Goal: Transaction & Acquisition: Obtain resource

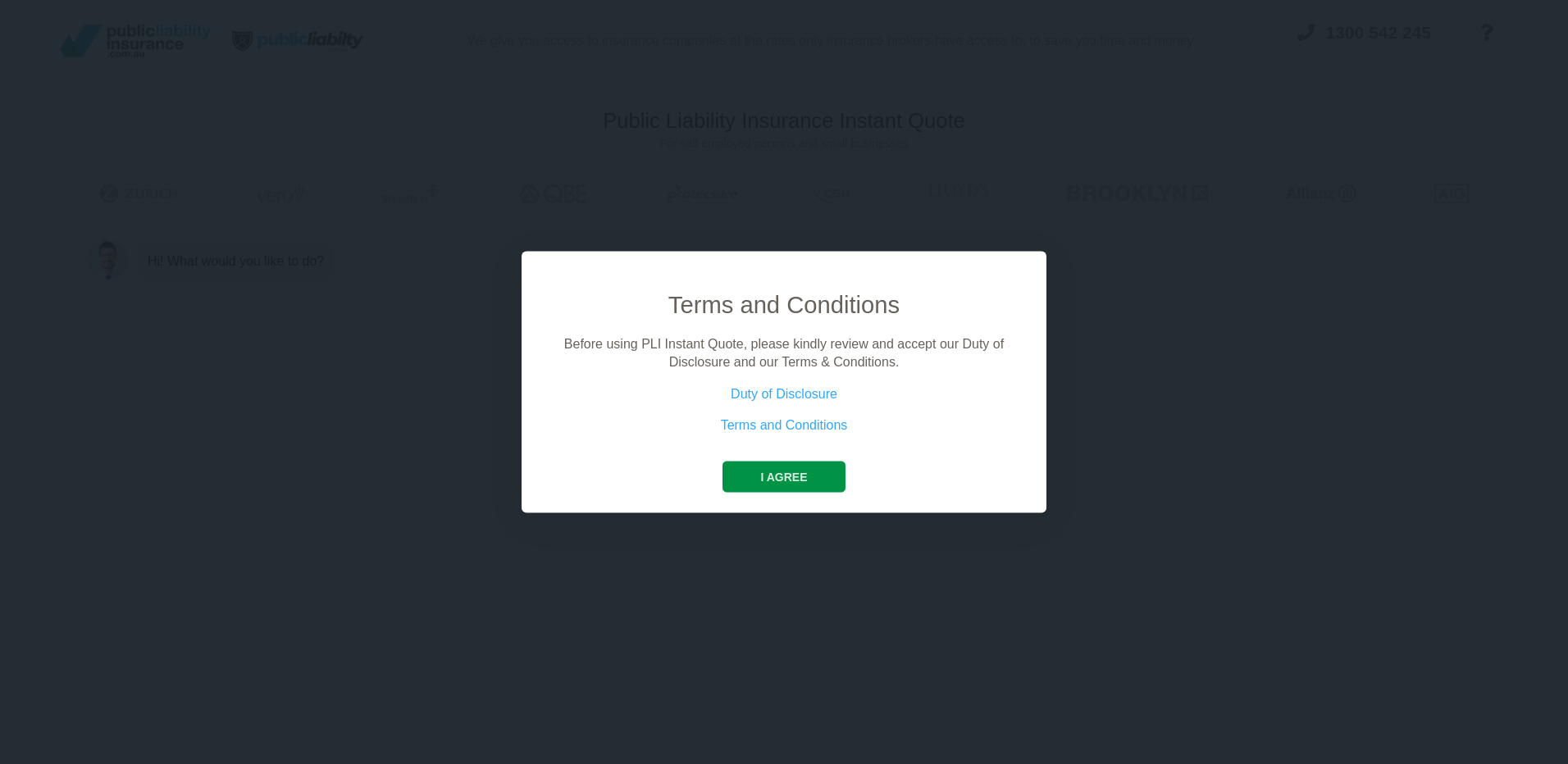
click at [764, 486] on button "I agree" at bounding box center [783, 476] width 122 height 31
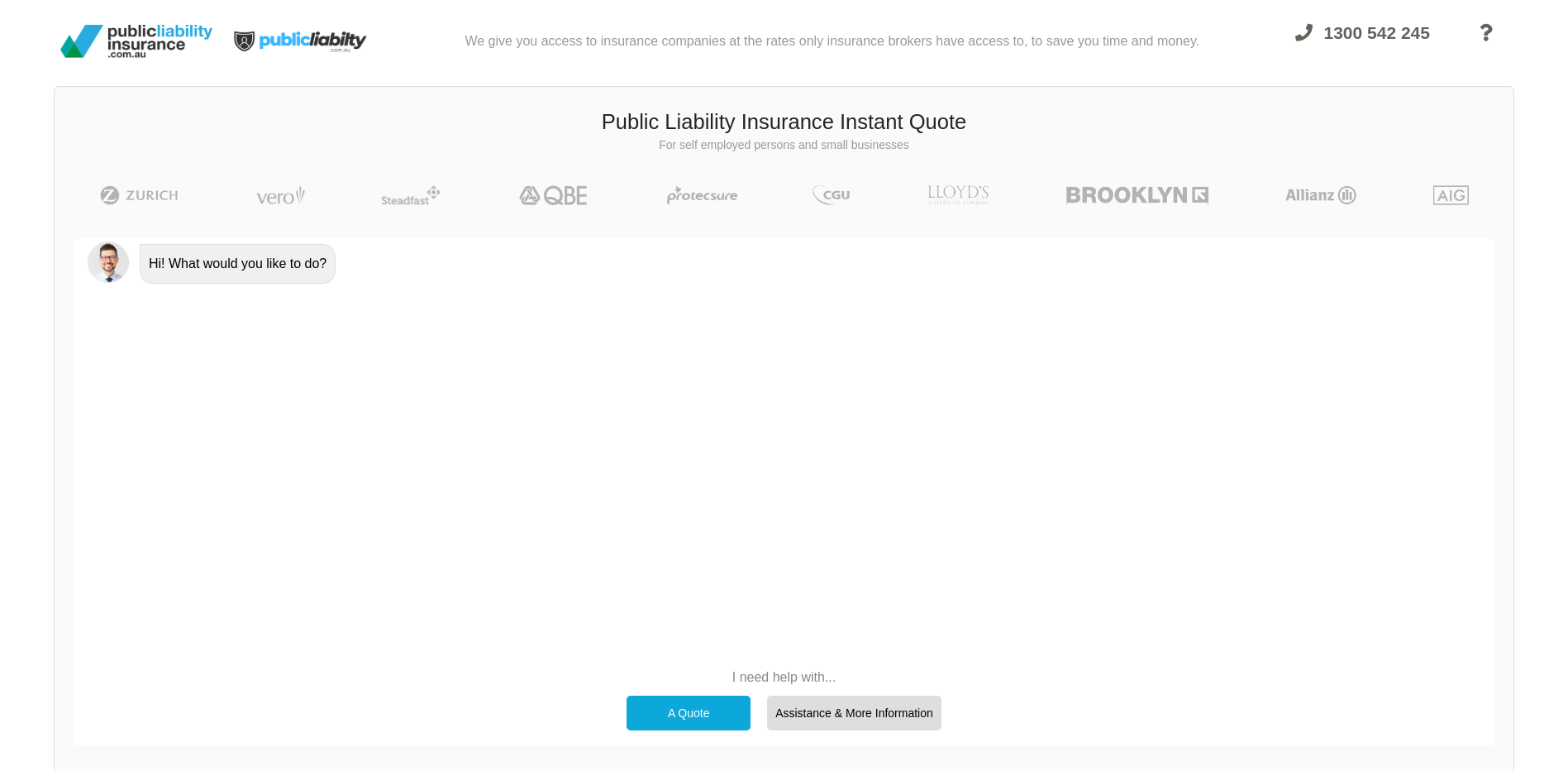
click at [709, 711] on div "A Quote" at bounding box center [689, 713] width 124 height 35
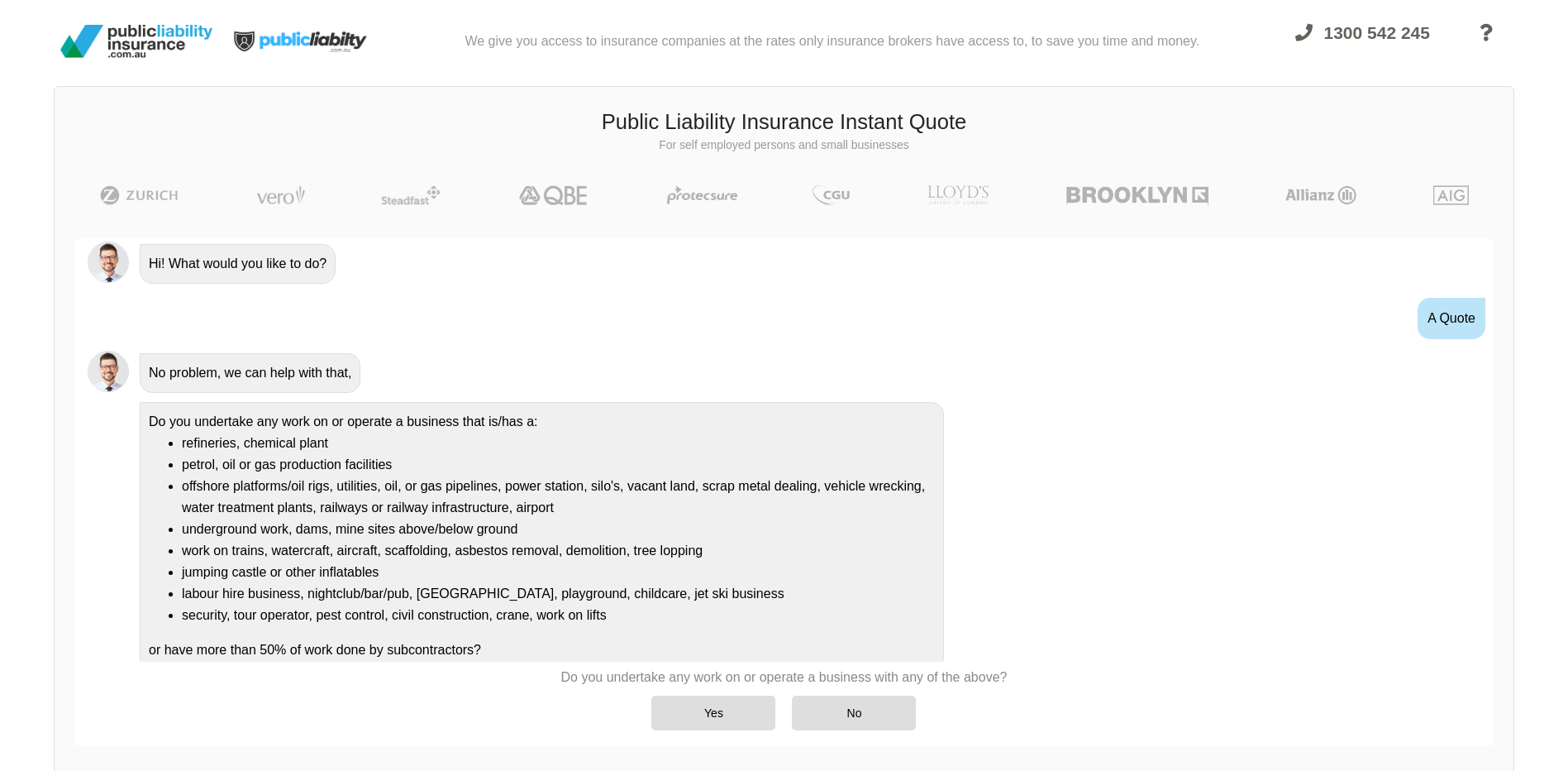
scroll to position [13, 0]
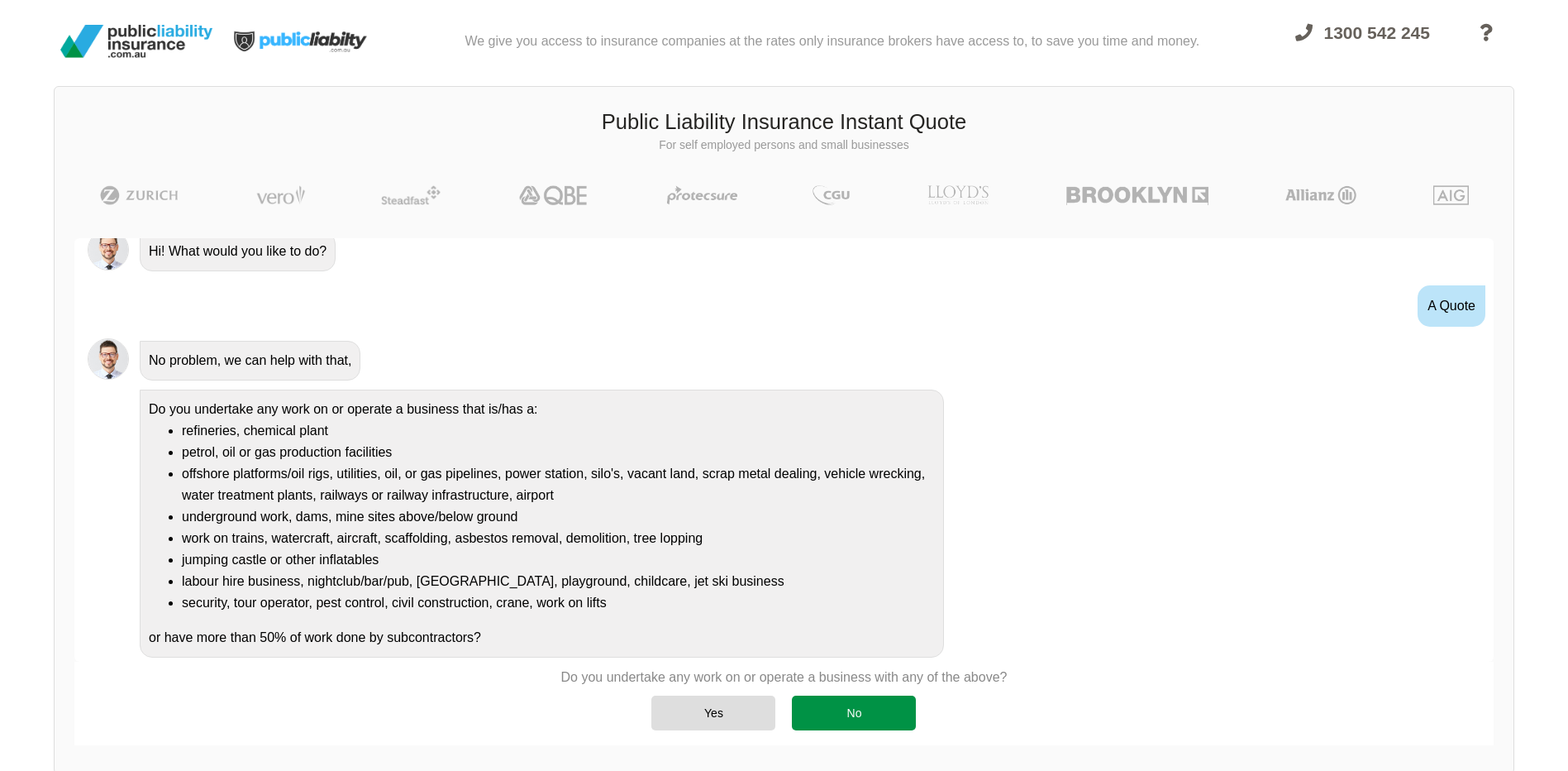
click at [843, 717] on div "No" at bounding box center [854, 713] width 124 height 35
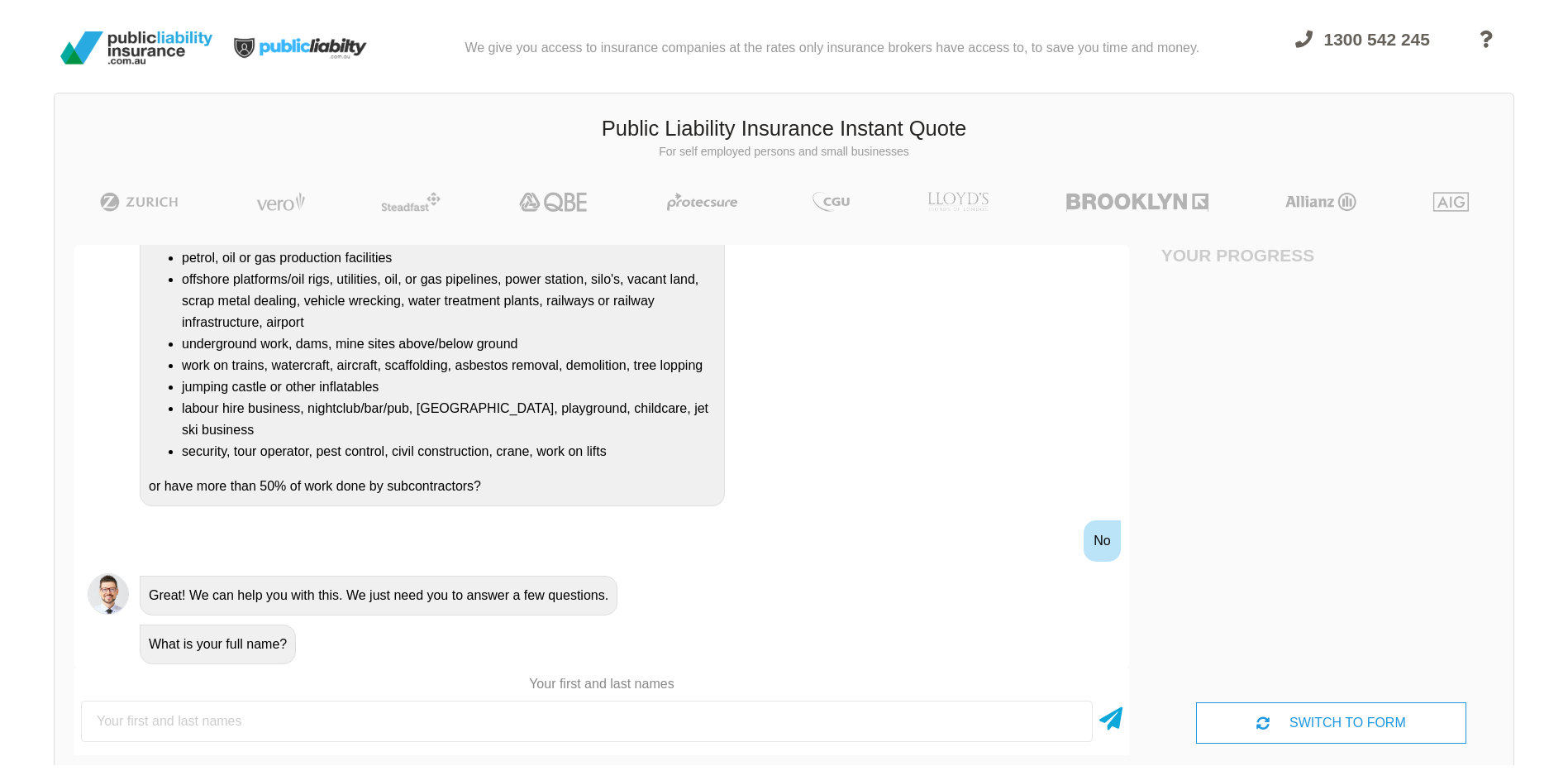
scroll to position [0, 0]
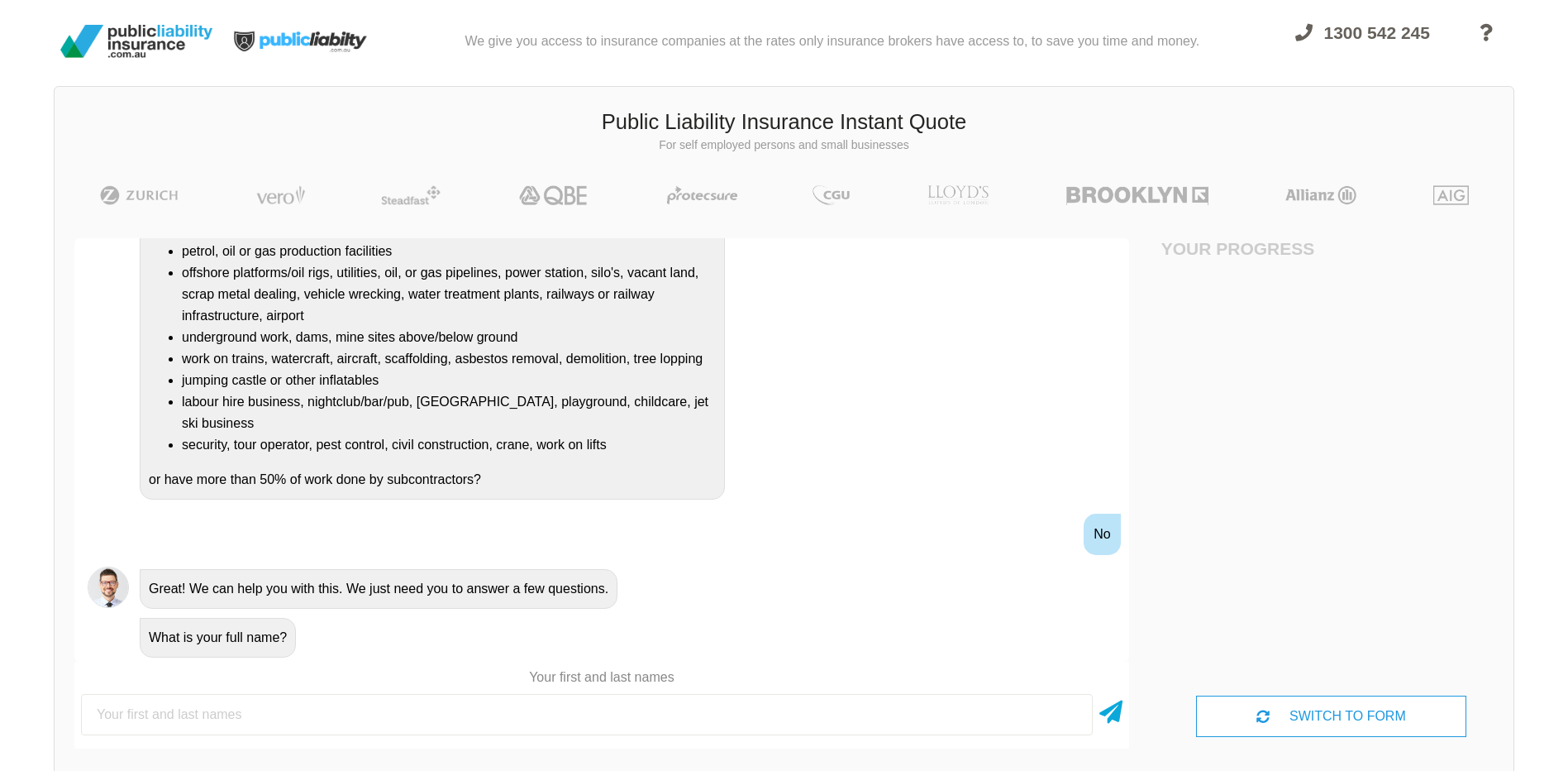
click at [583, 712] on input "text" at bounding box center [586, 715] width 1012 height 41
type input "[PERSON_NAME]"
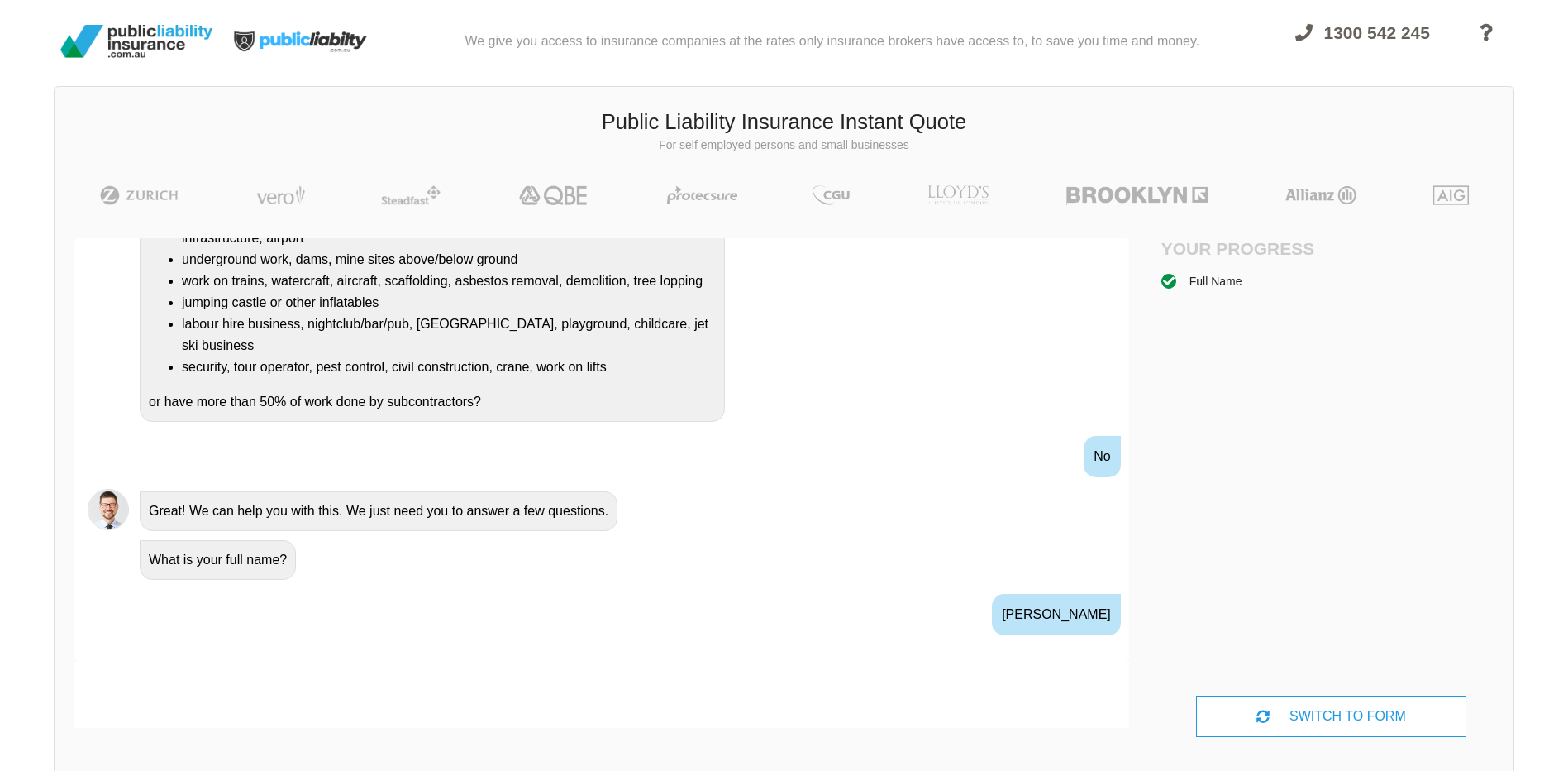
scroll to position [420, 0]
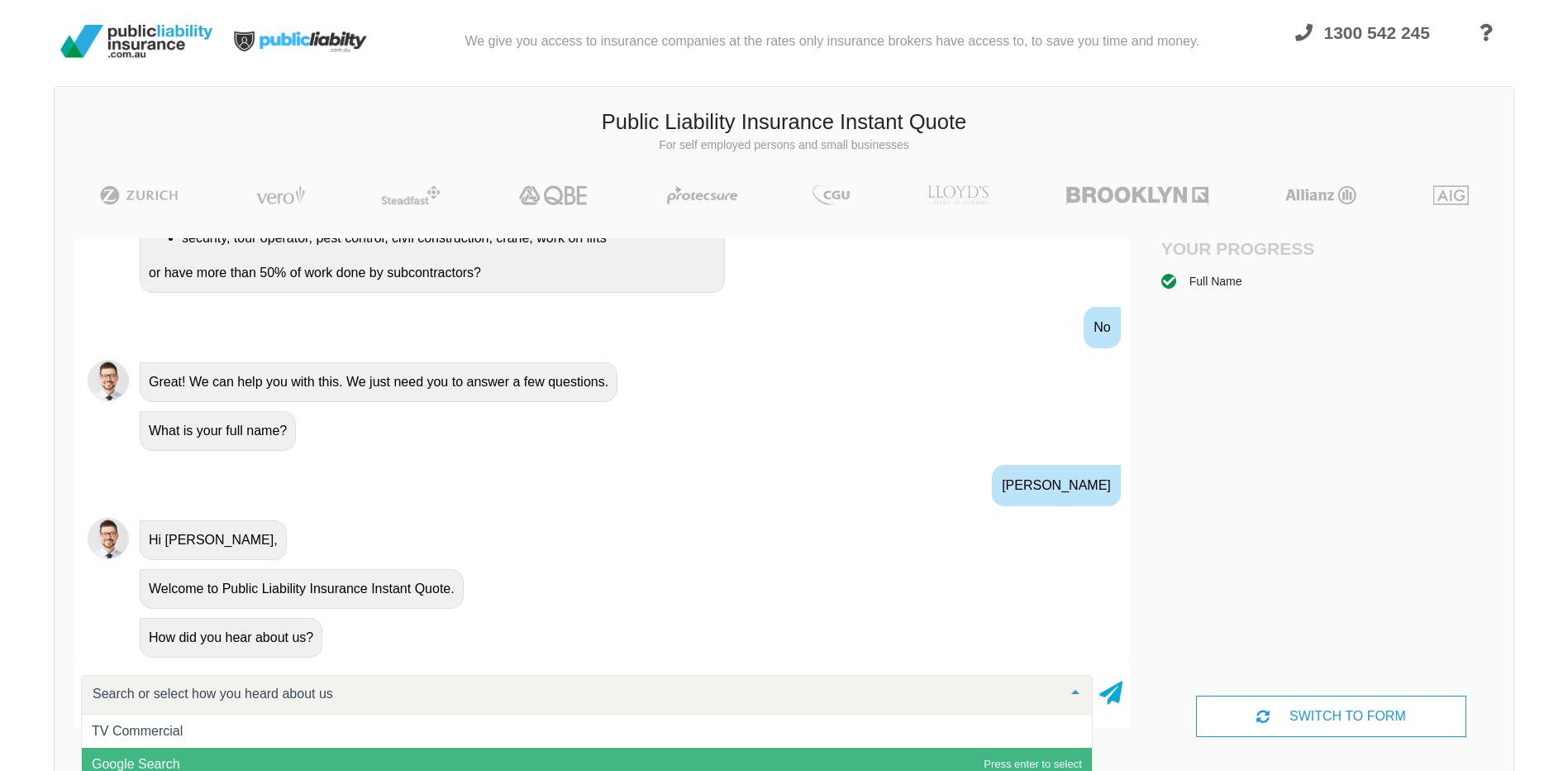
click at [230, 747] on span "Google Search" at bounding box center [586, 764] width 1010 height 34
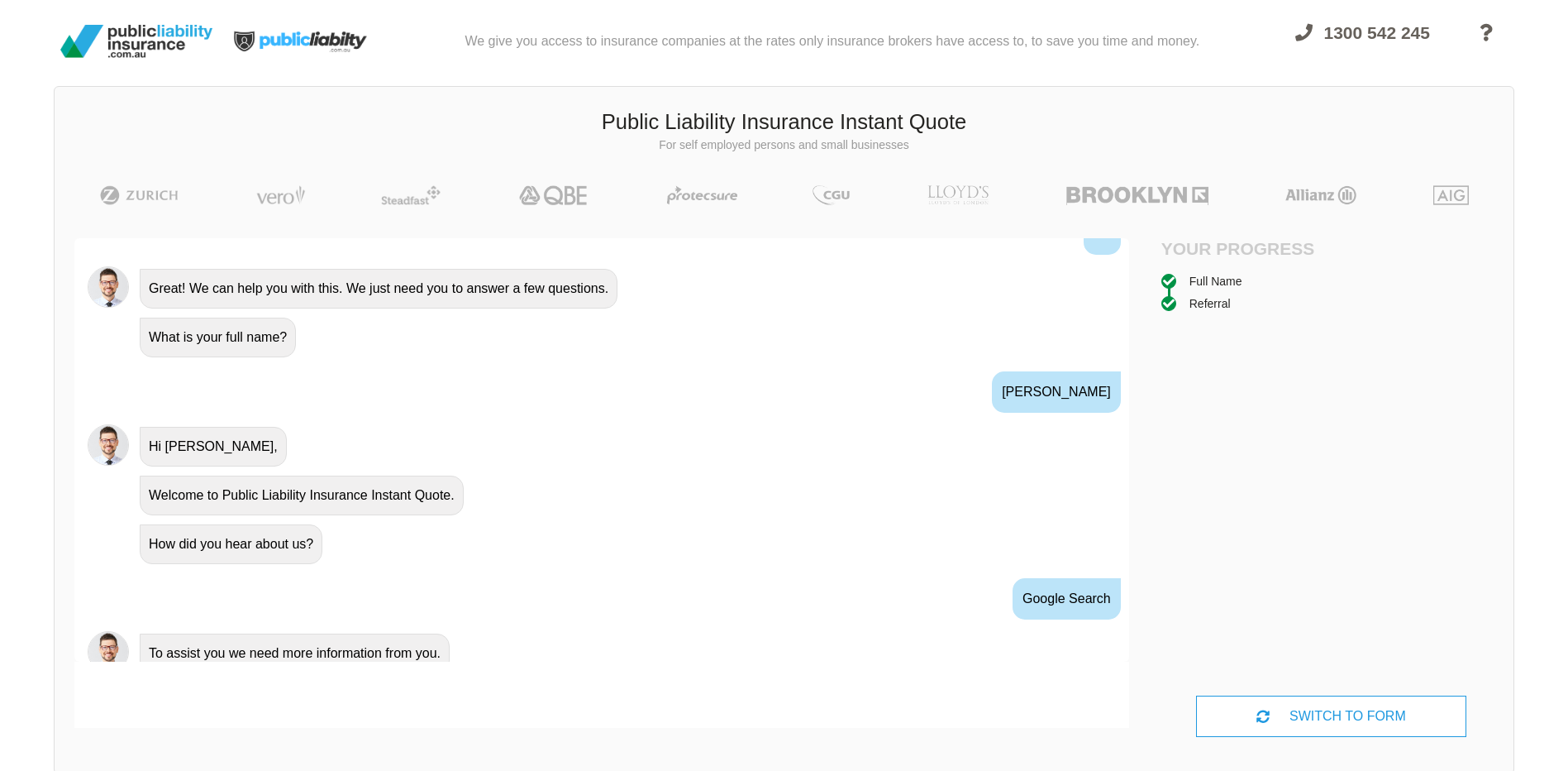
scroll to position [578, 0]
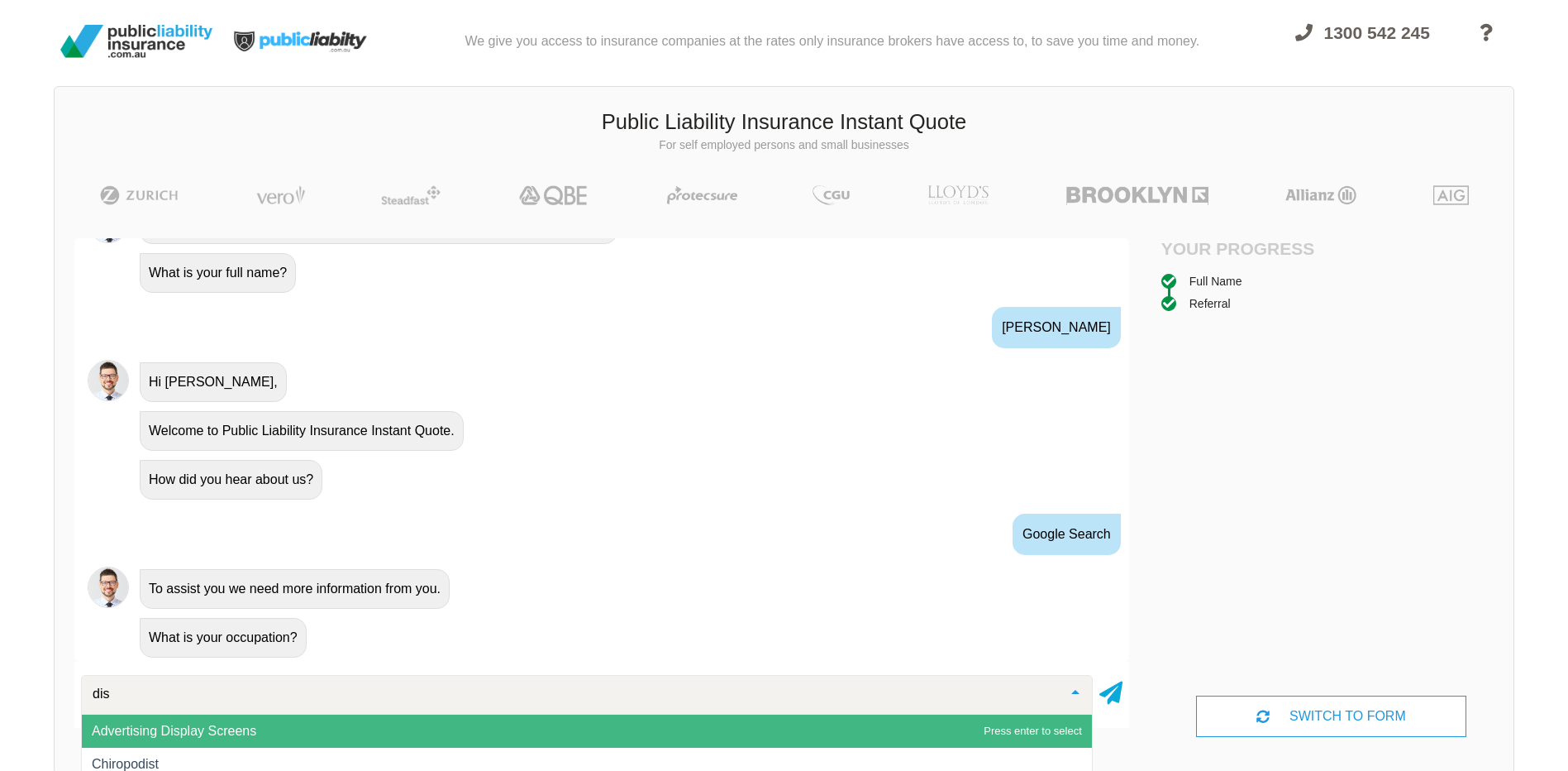
type input "disc"
click at [171, 739] on span "Disc Jockey" at bounding box center [586, 732] width 1010 height 34
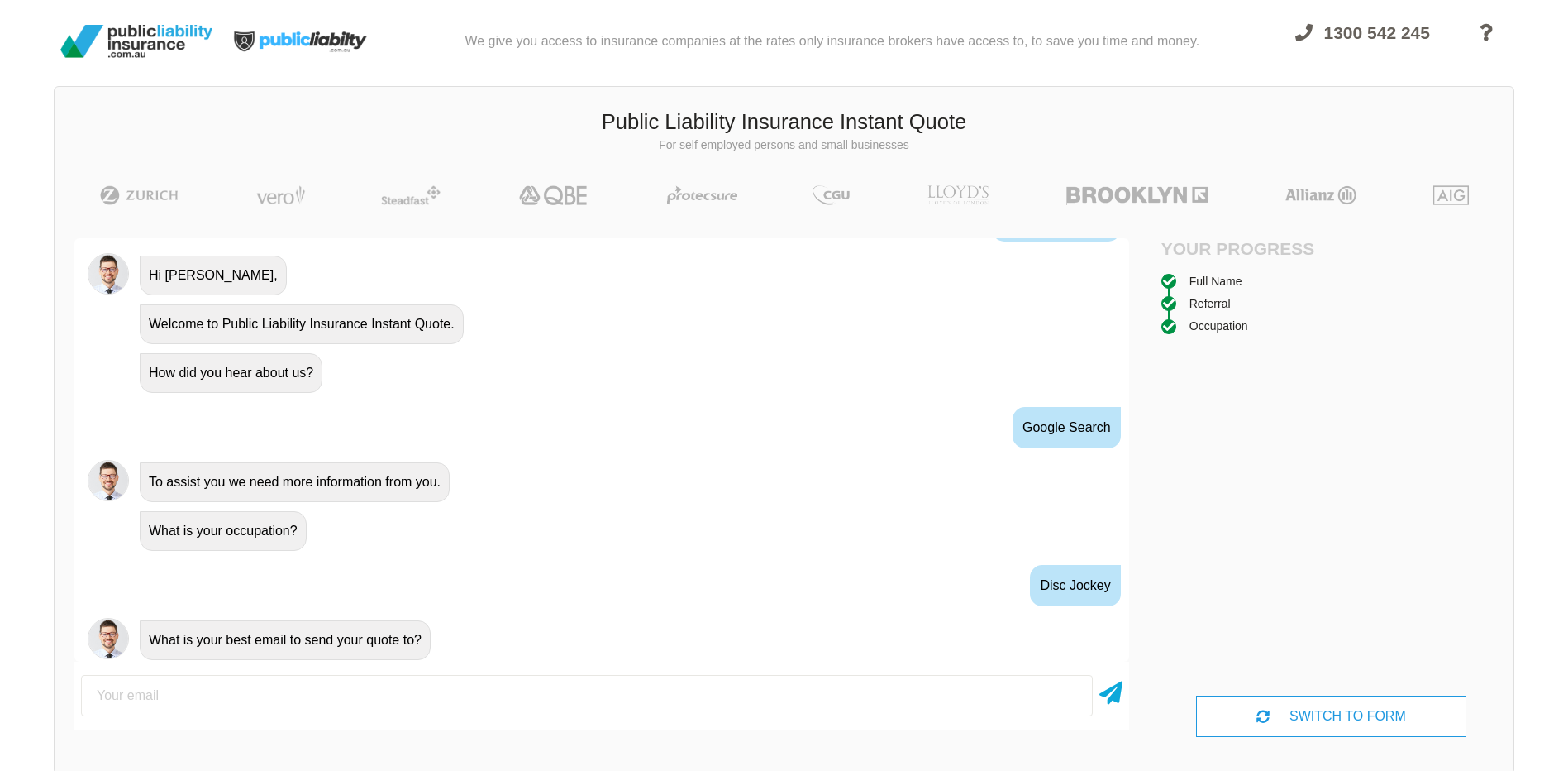
scroll to position [687, 0]
type input "[PERSON_NAME][EMAIL_ADDRESS][DOMAIN_NAME]"
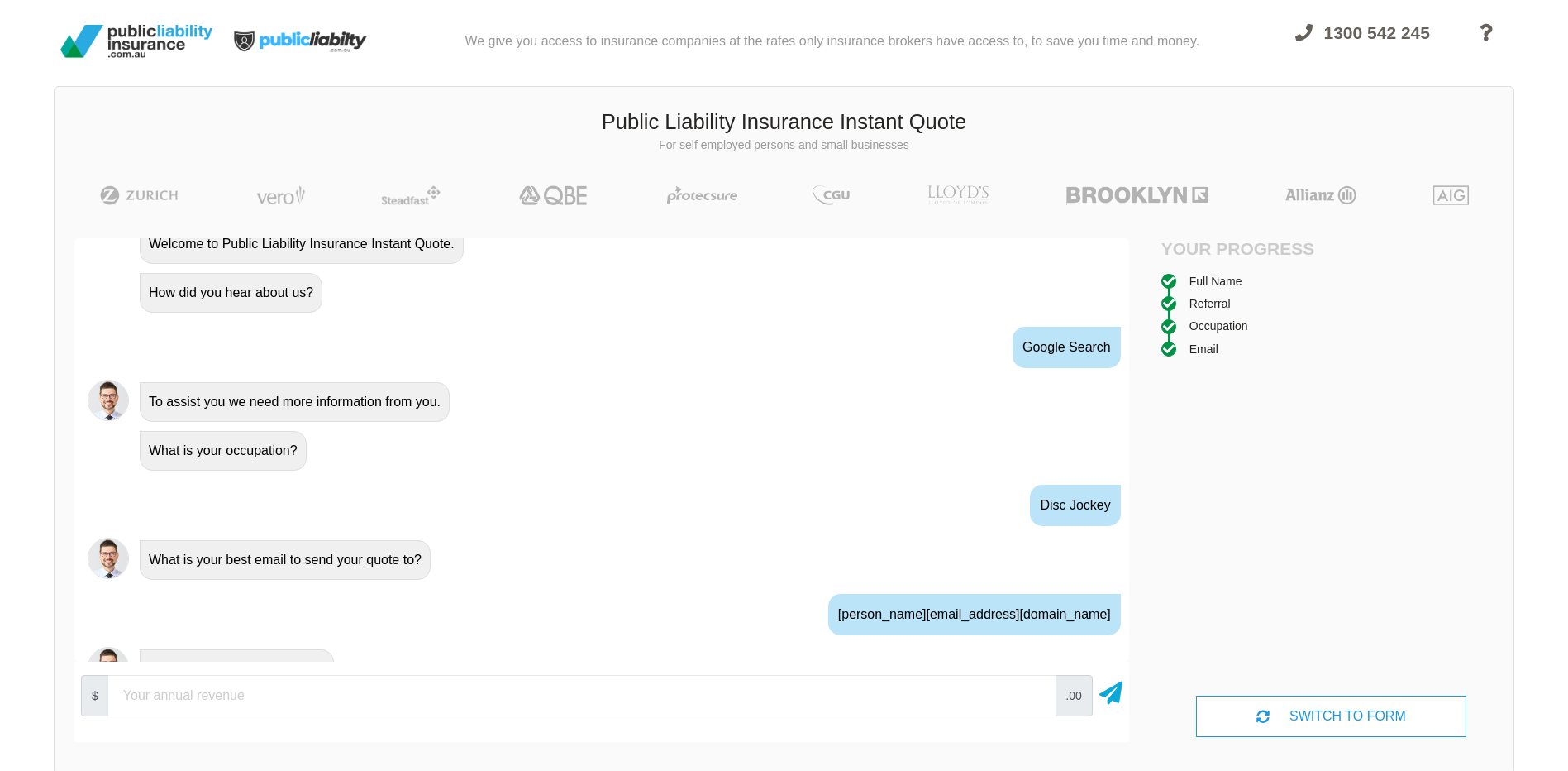
scroll to position [797, 0]
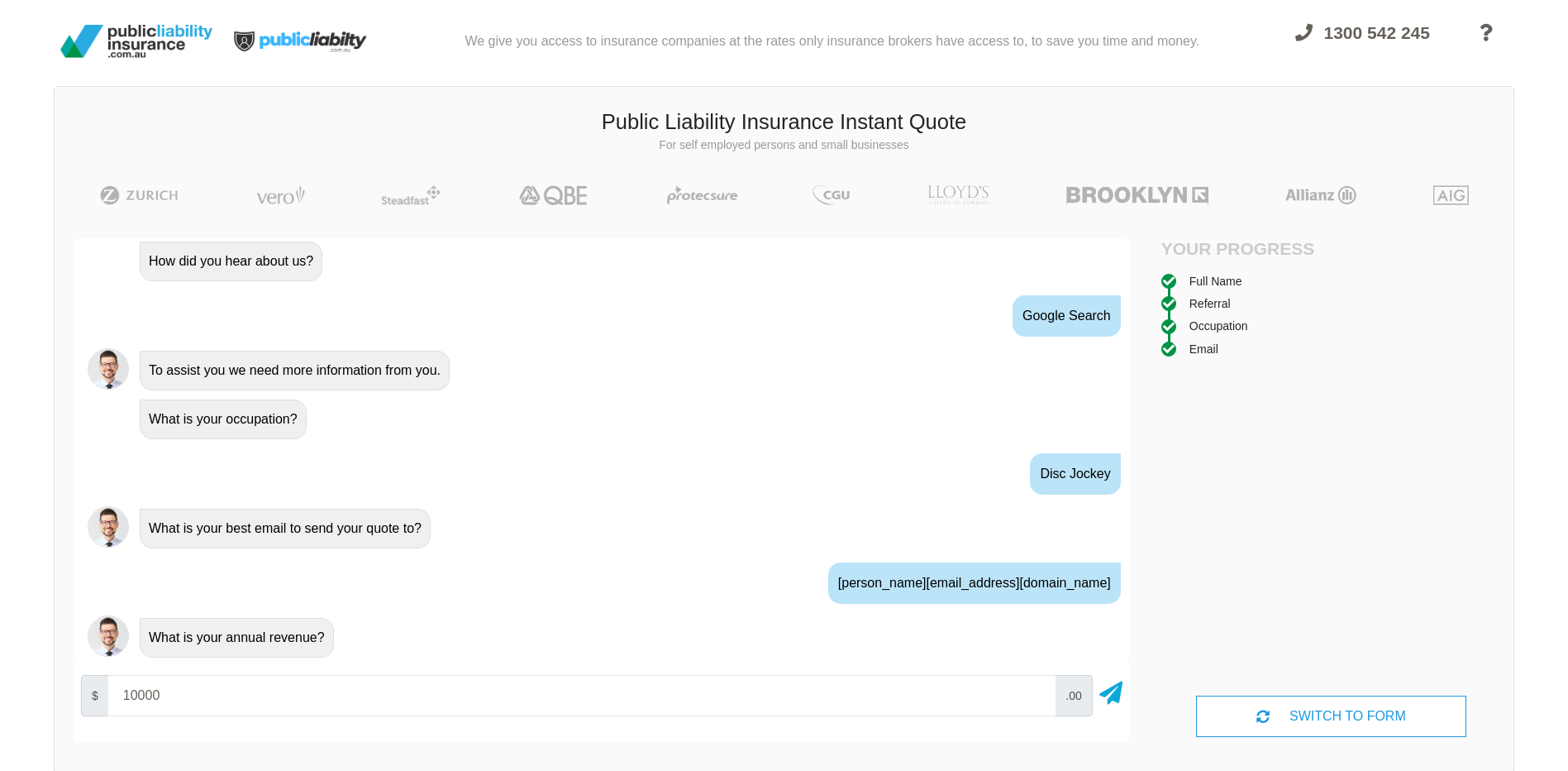
type input "10000"
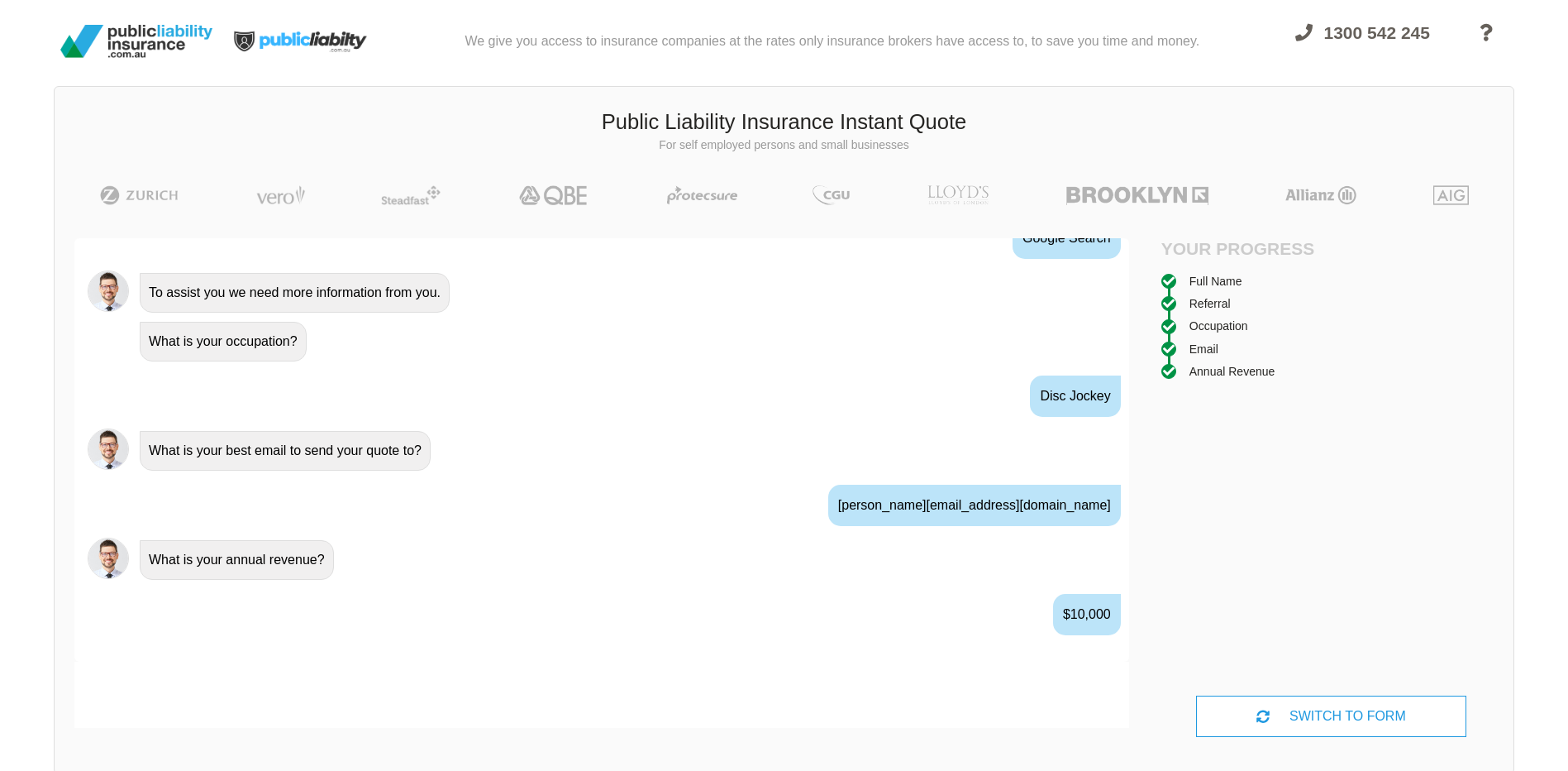
scroll to position [906, 0]
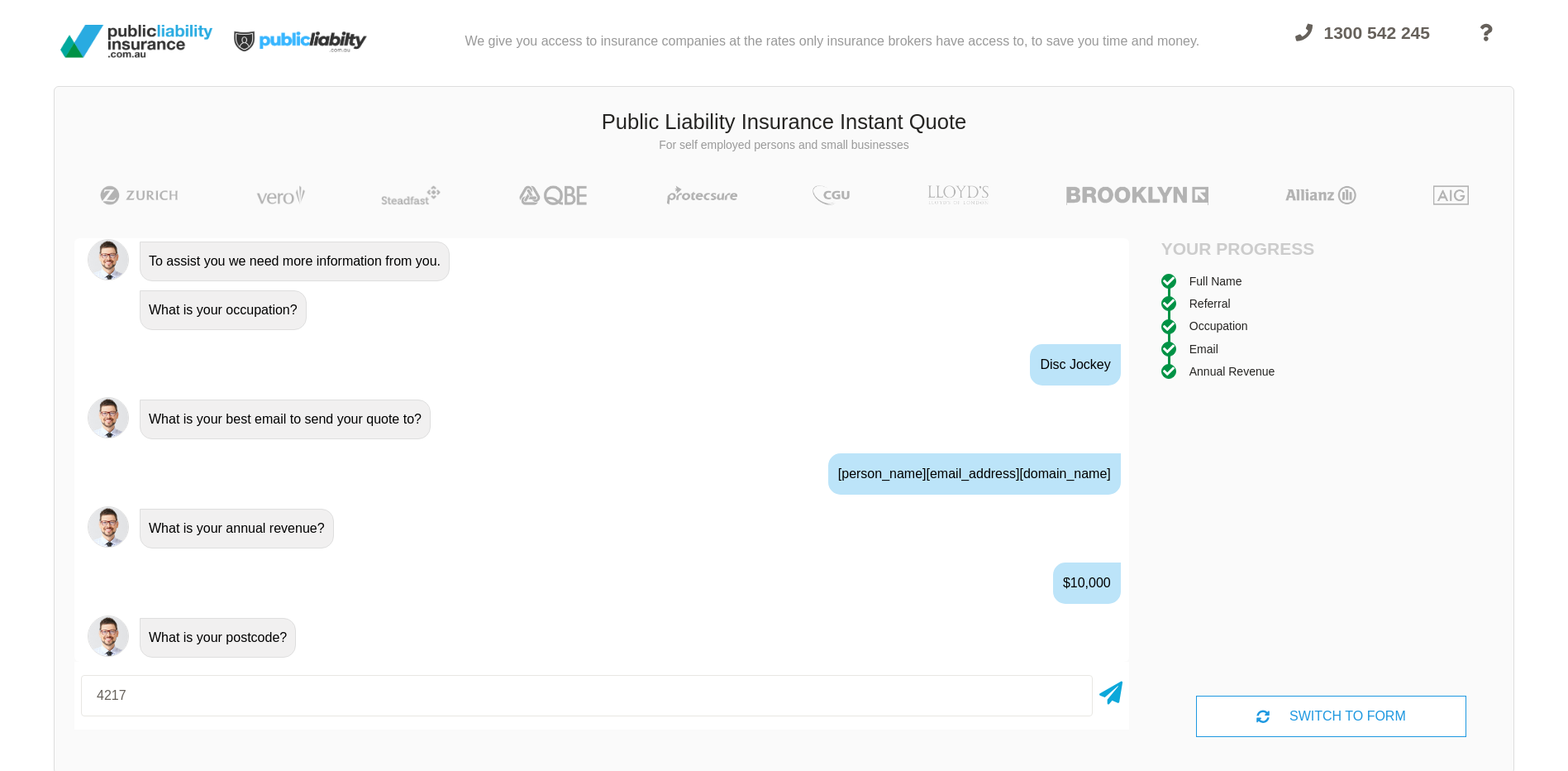
type input "4217"
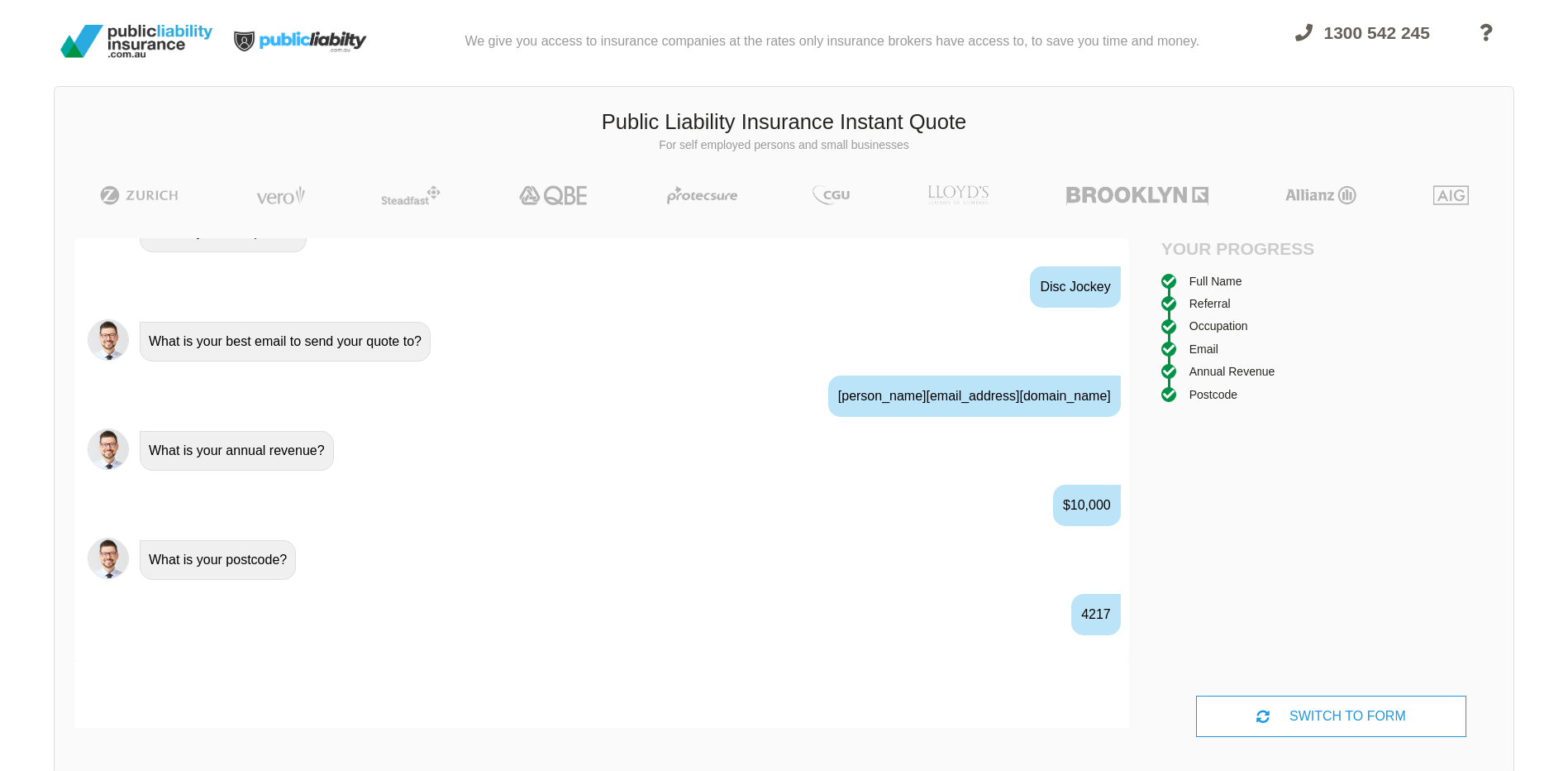
scroll to position [1015, 0]
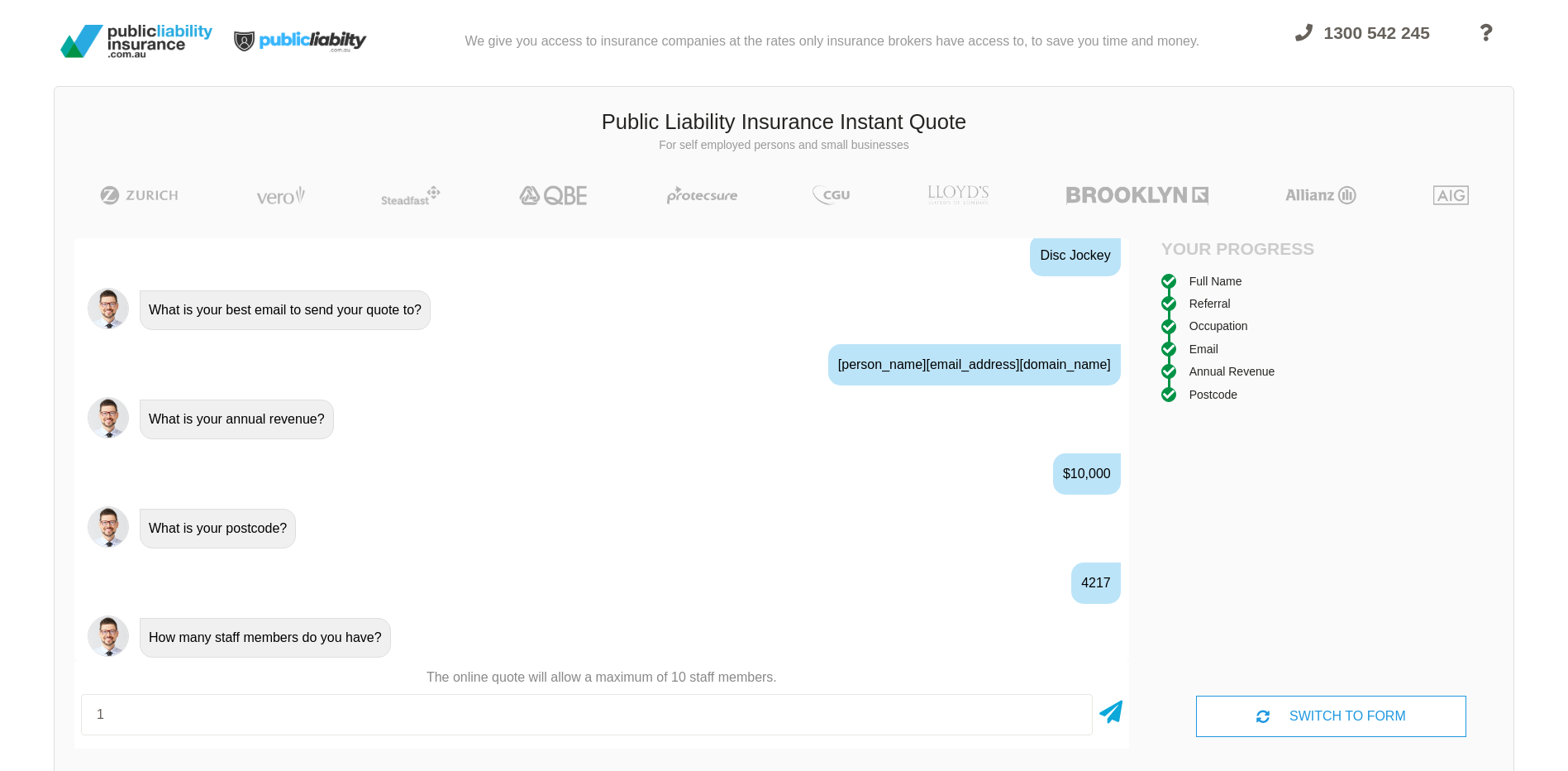
type input "1"
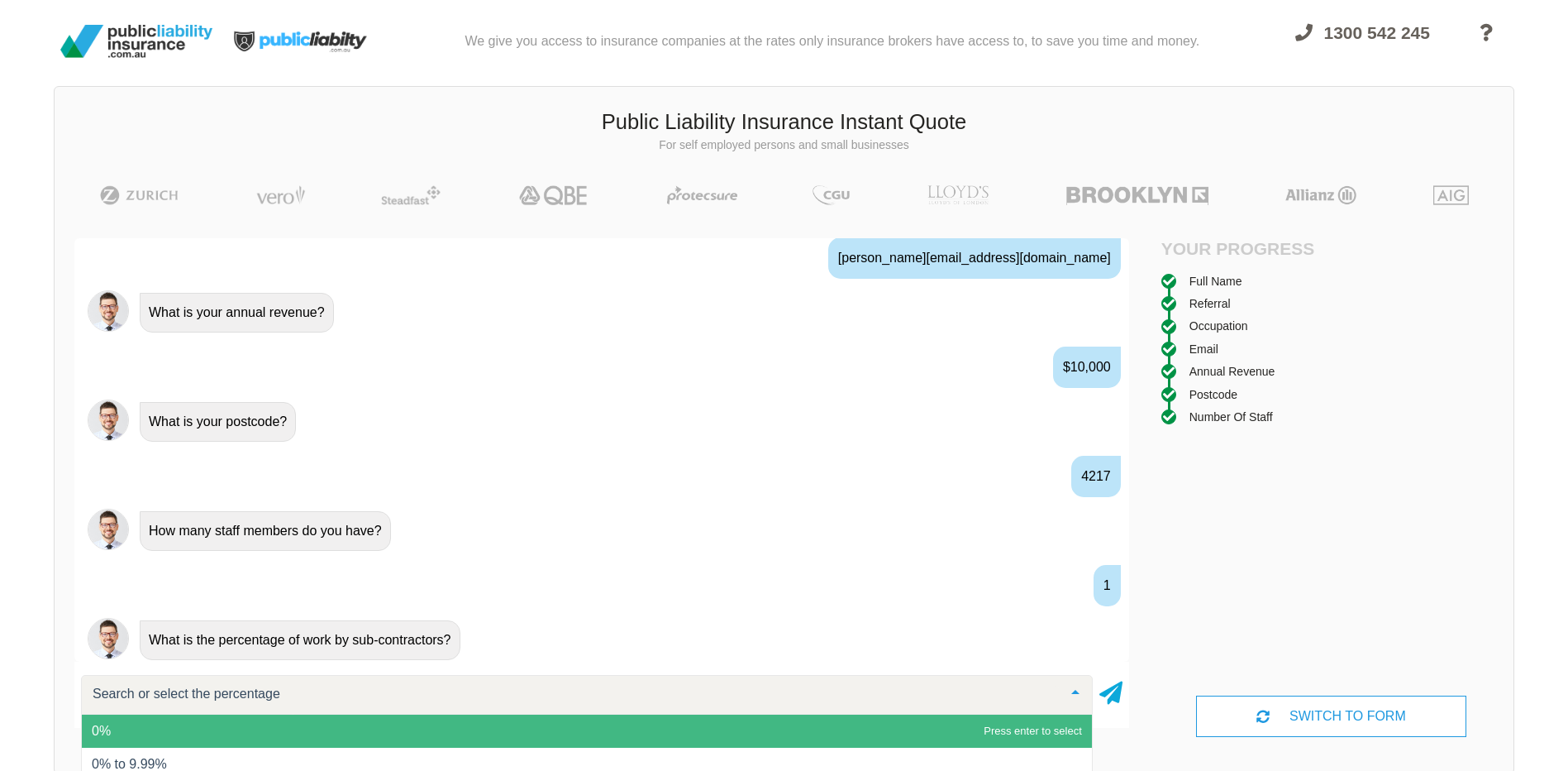
scroll to position [1124, 0]
click at [480, 732] on span "0%" at bounding box center [586, 732] width 1010 height 34
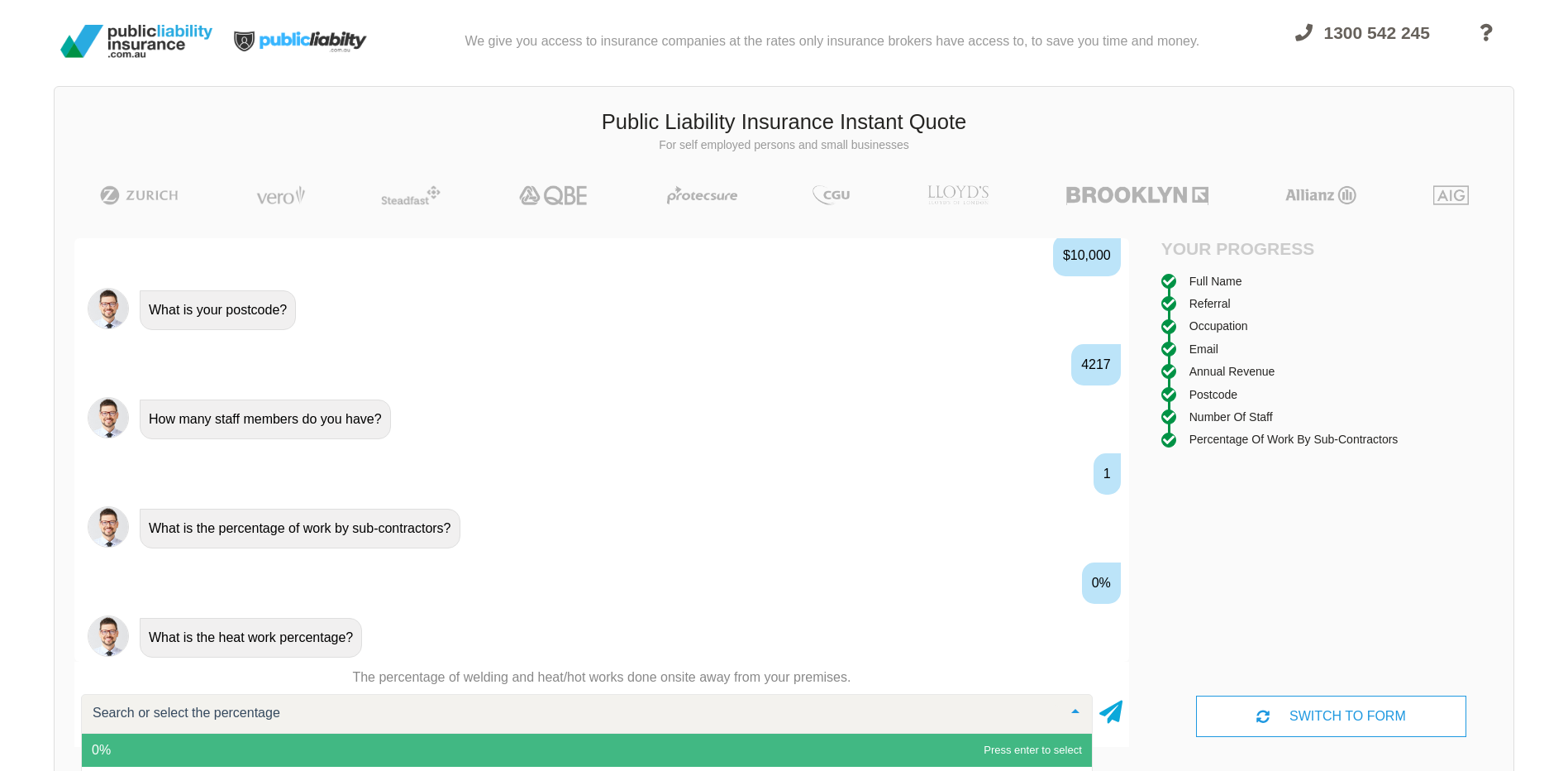
scroll to position [13, 0]
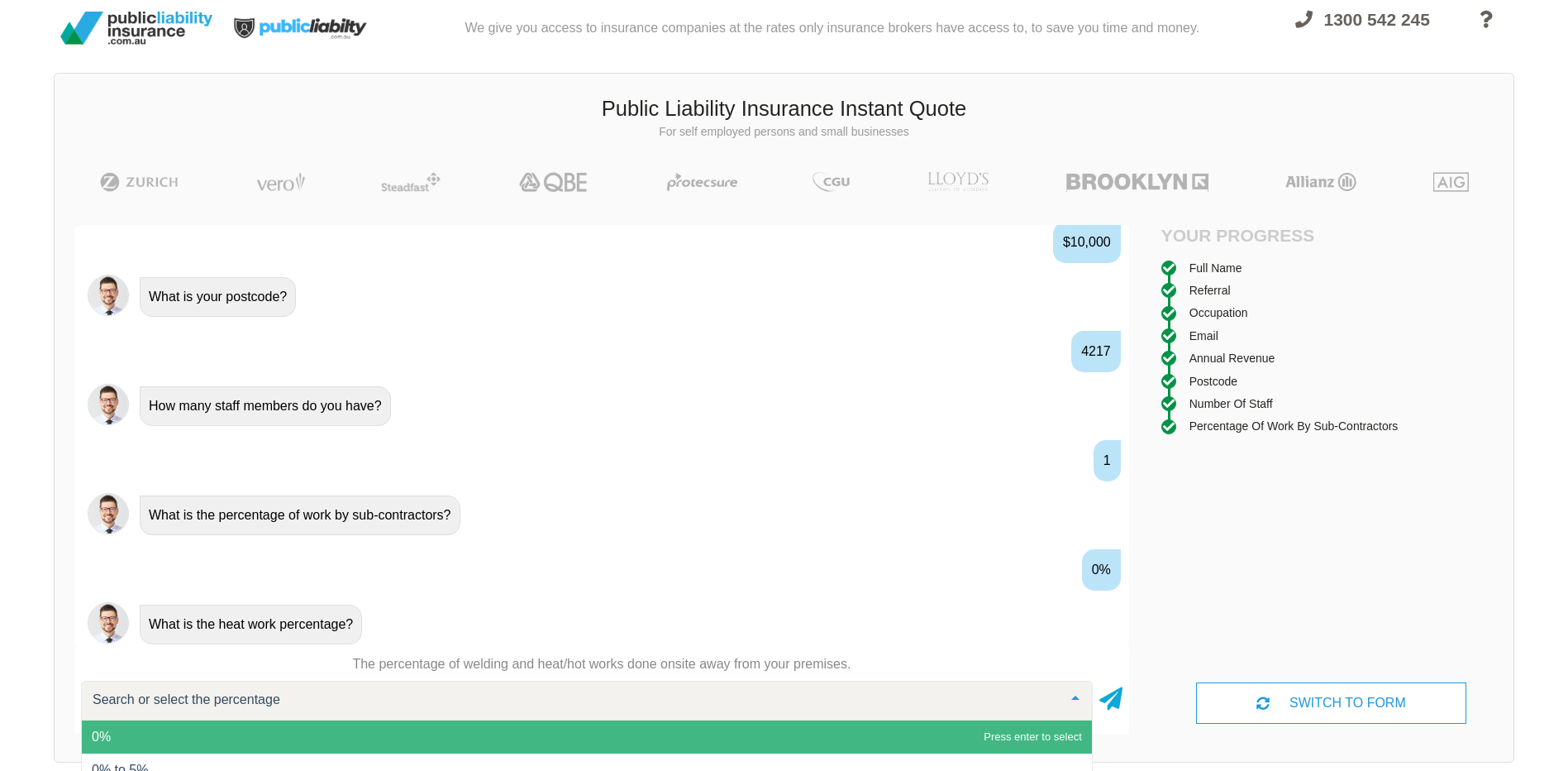
click at [209, 732] on span "0%" at bounding box center [586, 737] width 1010 height 34
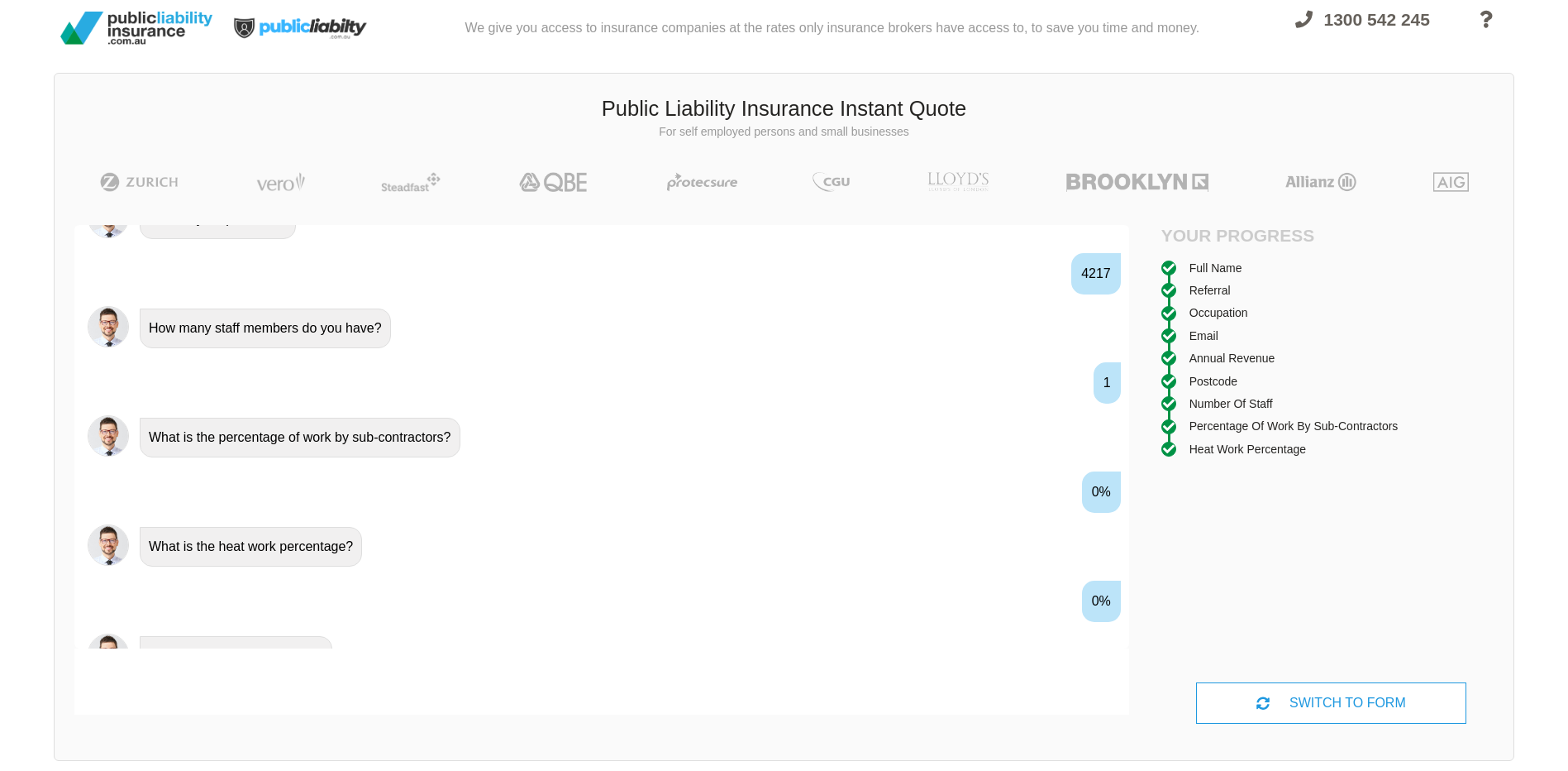
scroll to position [1343, 0]
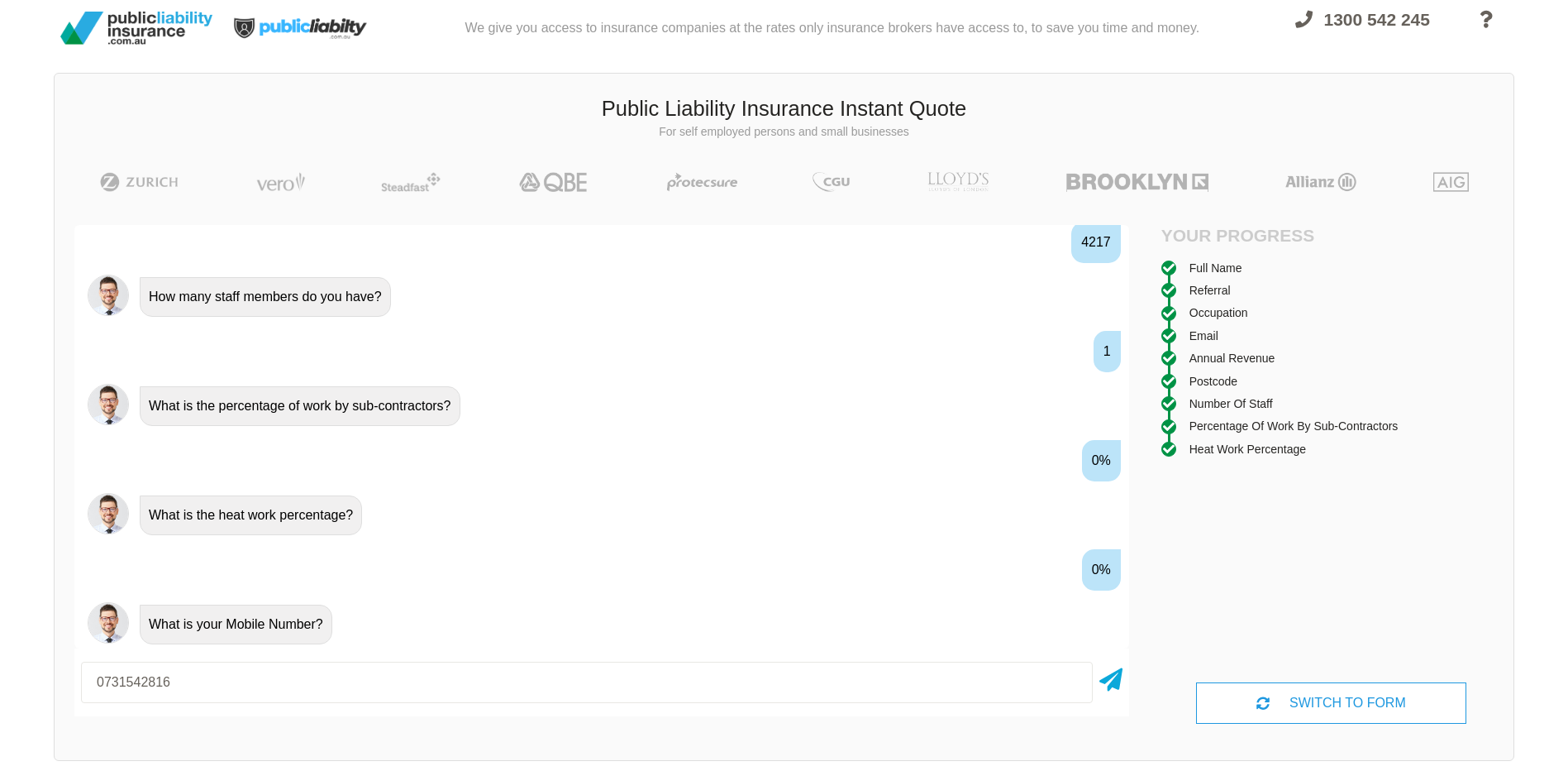
type input "0731542816"
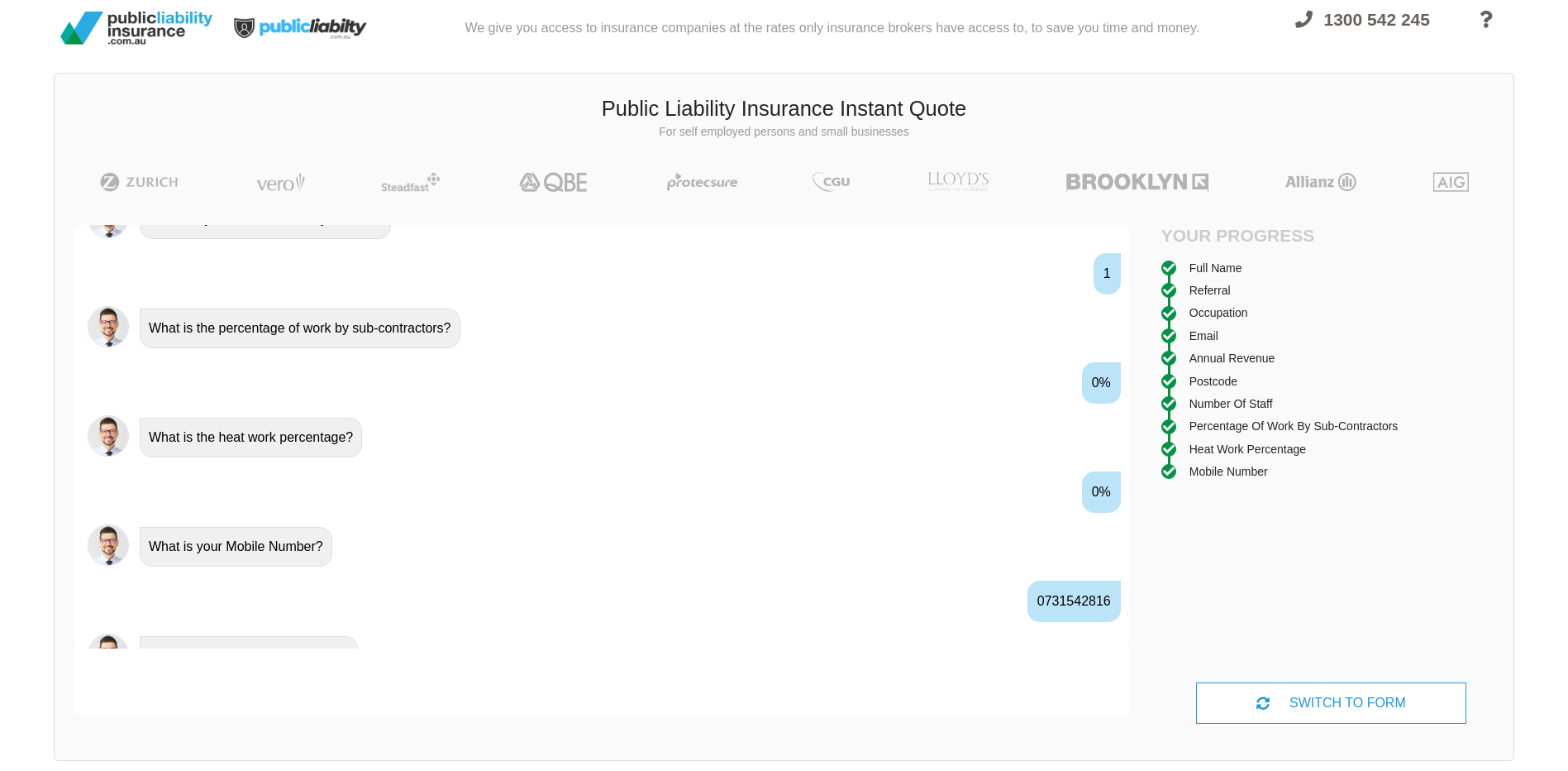
scroll to position [1451, 0]
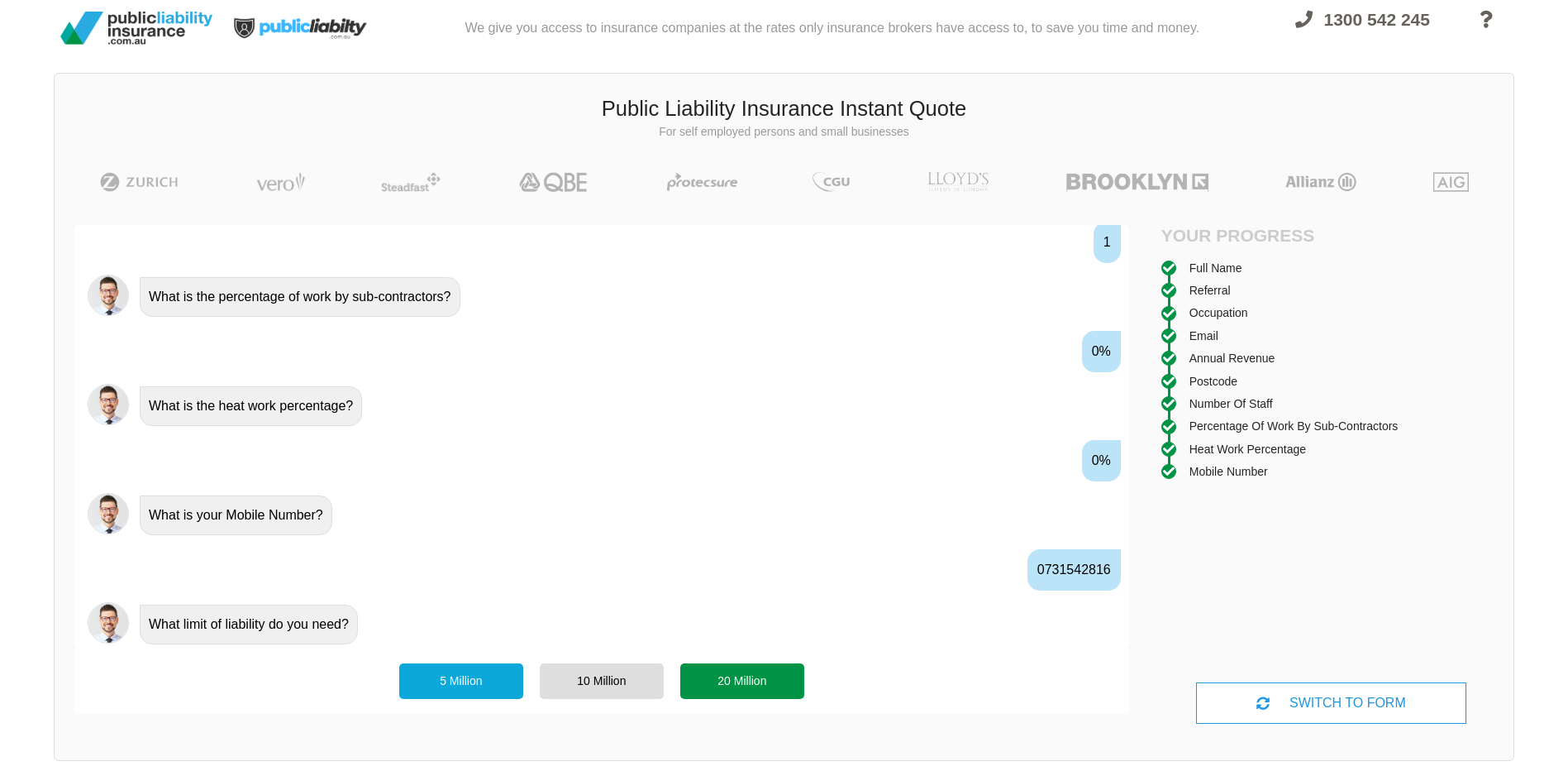
click at [717, 671] on div "20 Million" at bounding box center [742, 680] width 124 height 35
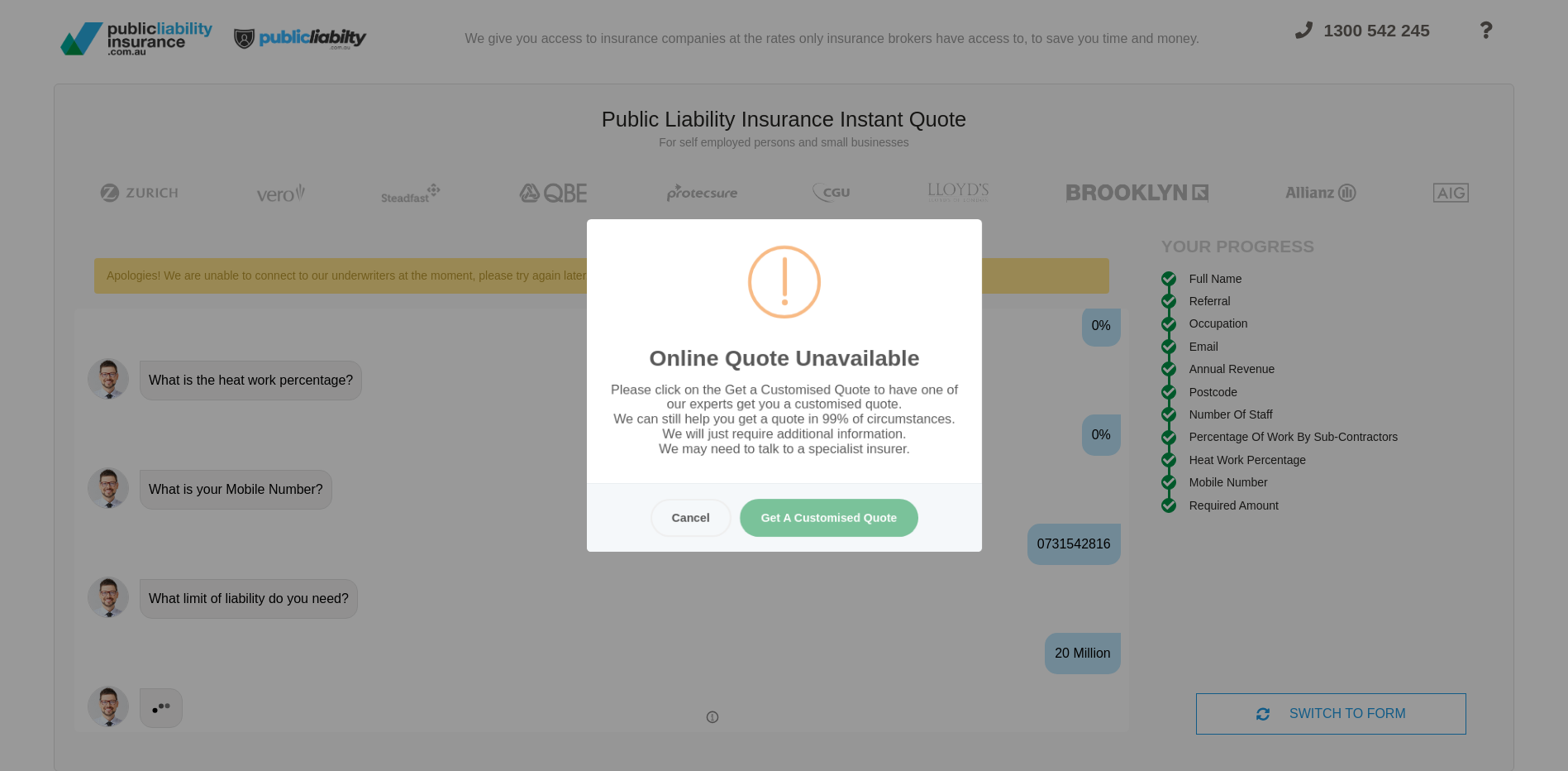
scroll to position [0, 0]
click at [829, 517] on button "Get A Customised Quote" at bounding box center [829, 518] width 179 height 38
